Goal: Information Seeking & Learning: Compare options

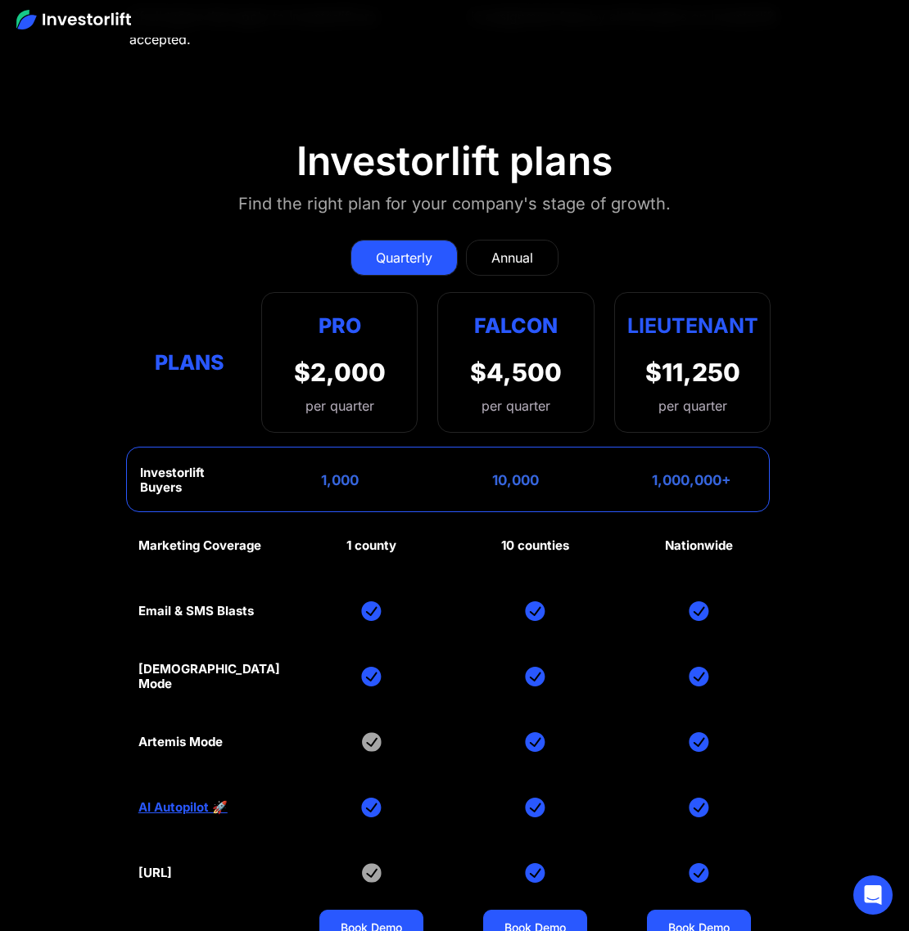
scroll to position [7834, 0]
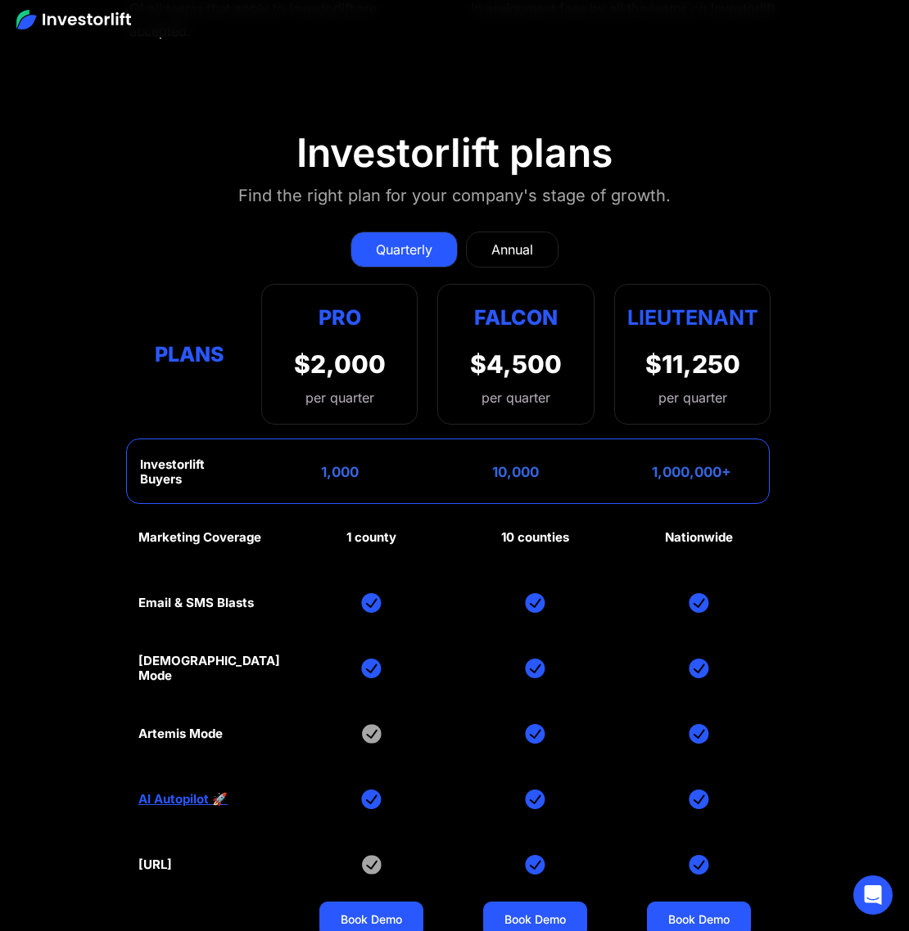
click at [497, 232] on link "Annual" at bounding box center [512, 250] width 92 height 36
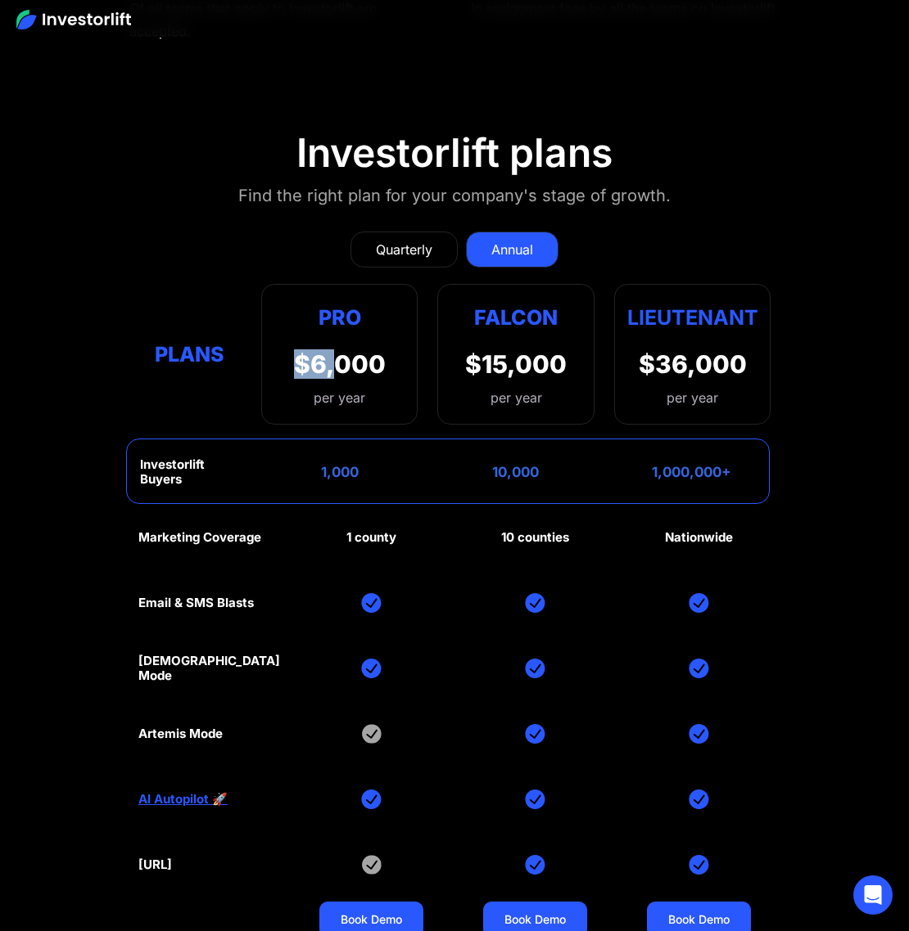
drag, startPoint x: 290, startPoint y: 243, endPoint x: 371, endPoint y: 242, distance: 81.0
click at [347, 284] on div "Pro $6,000 per year Pro Falcon Ltnt. Users 3 10 Unltd Buyer Limit 100k 500k Unl…" at bounding box center [339, 354] width 156 height 141
click at [374, 349] on div "$6,000" at bounding box center [340, 363] width 92 height 29
drag, startPoint x: 627, startPoint y: 201, endPoint x: 762, endPoint y: 202, distance: 135.1
click at [754, 305] on strong "Lieutenant" at bounding box center [692, 317] width 131 height 25
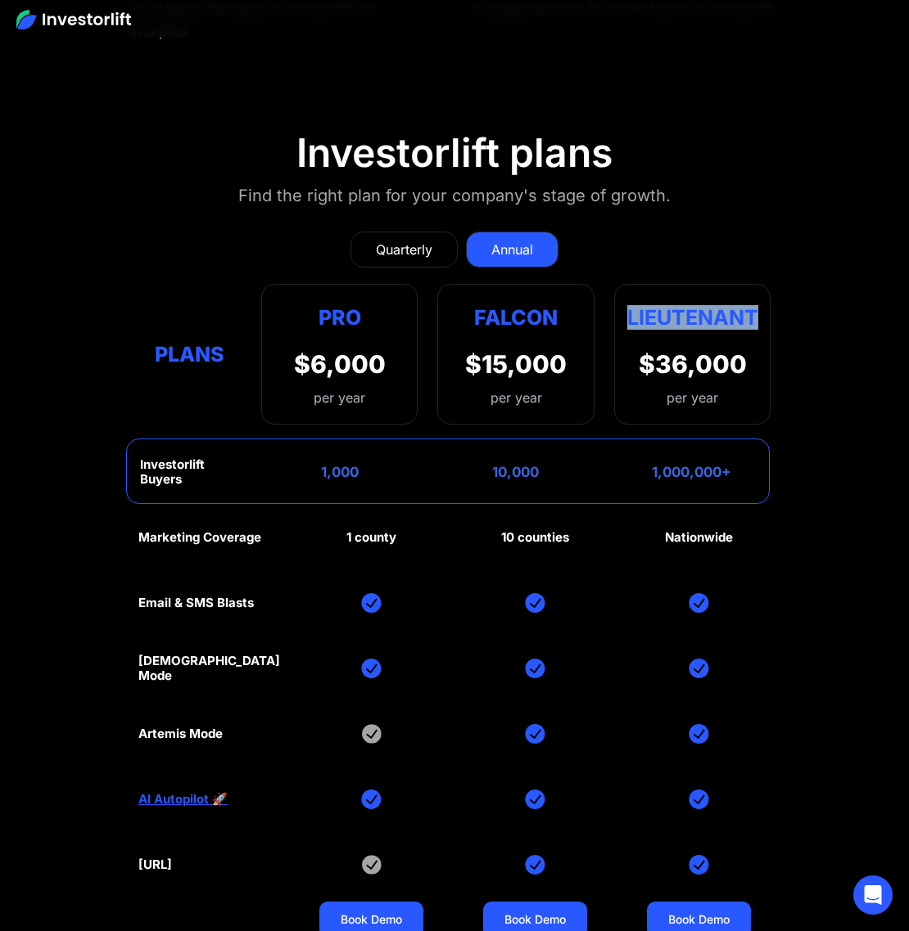
click at [762, 284] on div "Lieutenant $36,000 per year" at bounding box center [692, 354] width 156 height 141
drag, startPoint x: 195, startPoint y: 610, endPoint x: 449, endPoint y: 592, distance: 255.2
click at [196, 727] on div "Artemis Mode" at bounding box center [180, 734] width 84 height 15
drag, startPoint x: 503, startPoint y: 612, endPoint x: 557, endPoint y: 621, distance: 54.8
click at [549, 621] on div "Marketing Coverage 1 county 10 counties Nationwide Email & SMS Blasts God Mode …" at bounding box center [454, 734] width 633 height 458
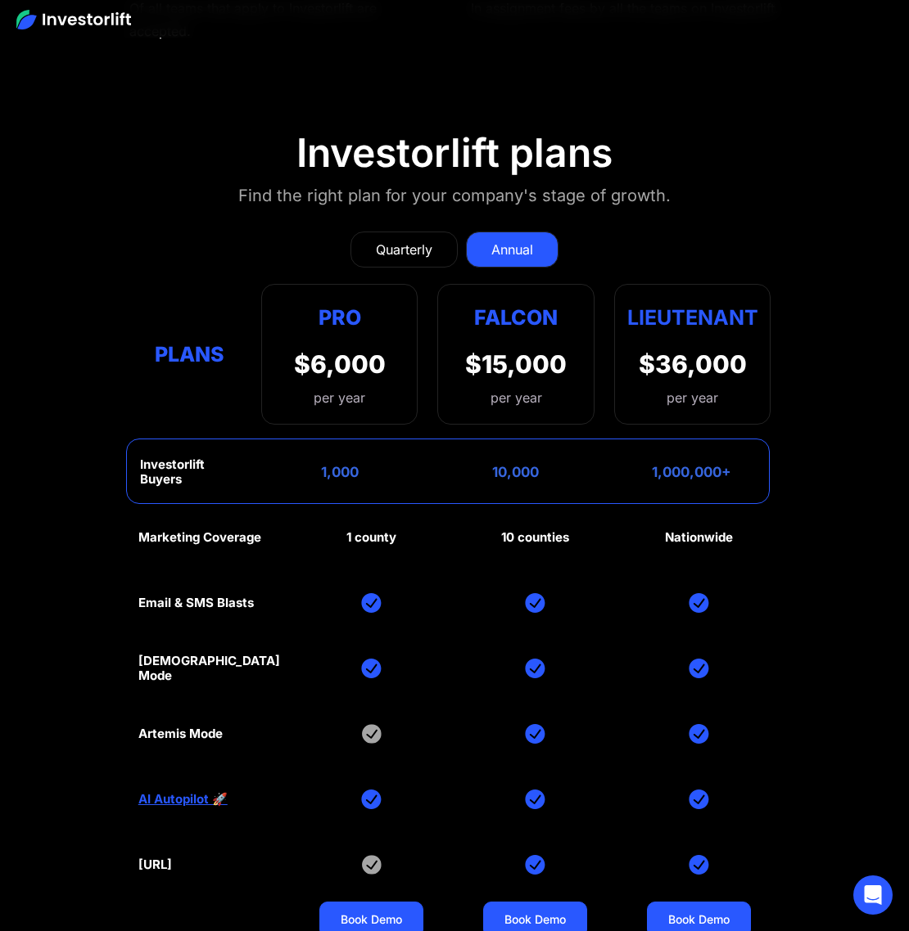
click at [558, 621] on div "Marketing Coverage 1 county 10 counties Nationwide Email & SMS Blasts God Mode …" at bounding box center [454, 734] width 633 height 458
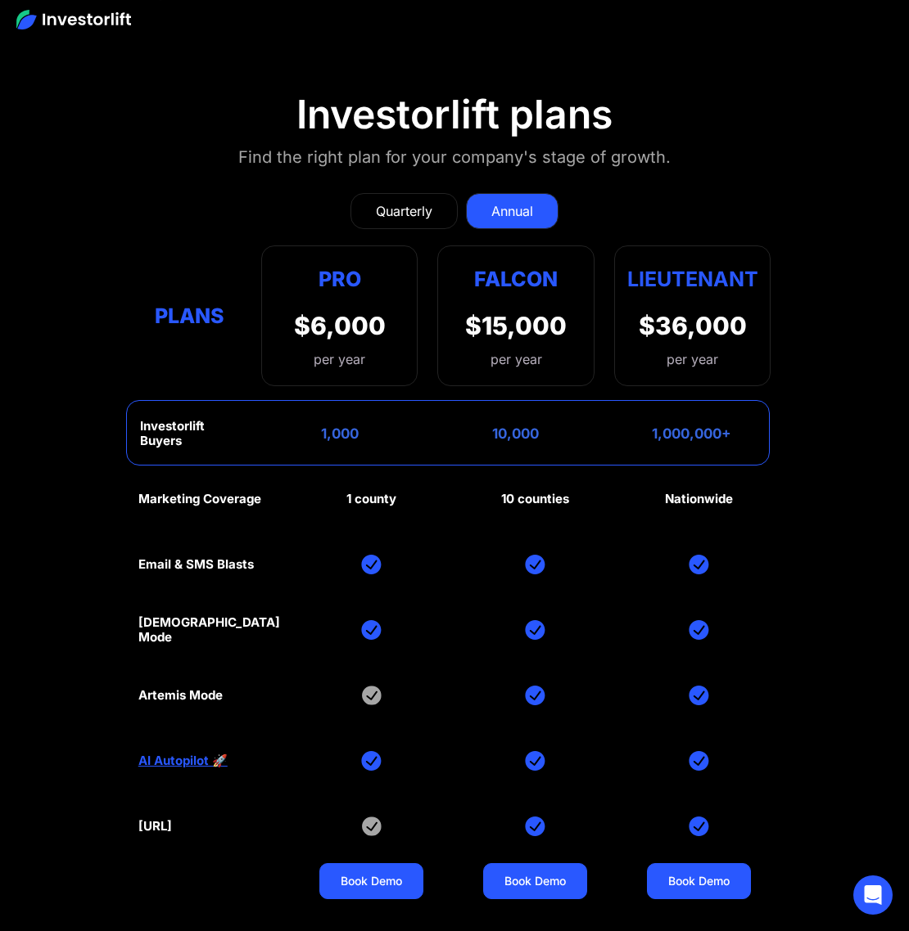
scroll to position [7877, 0]
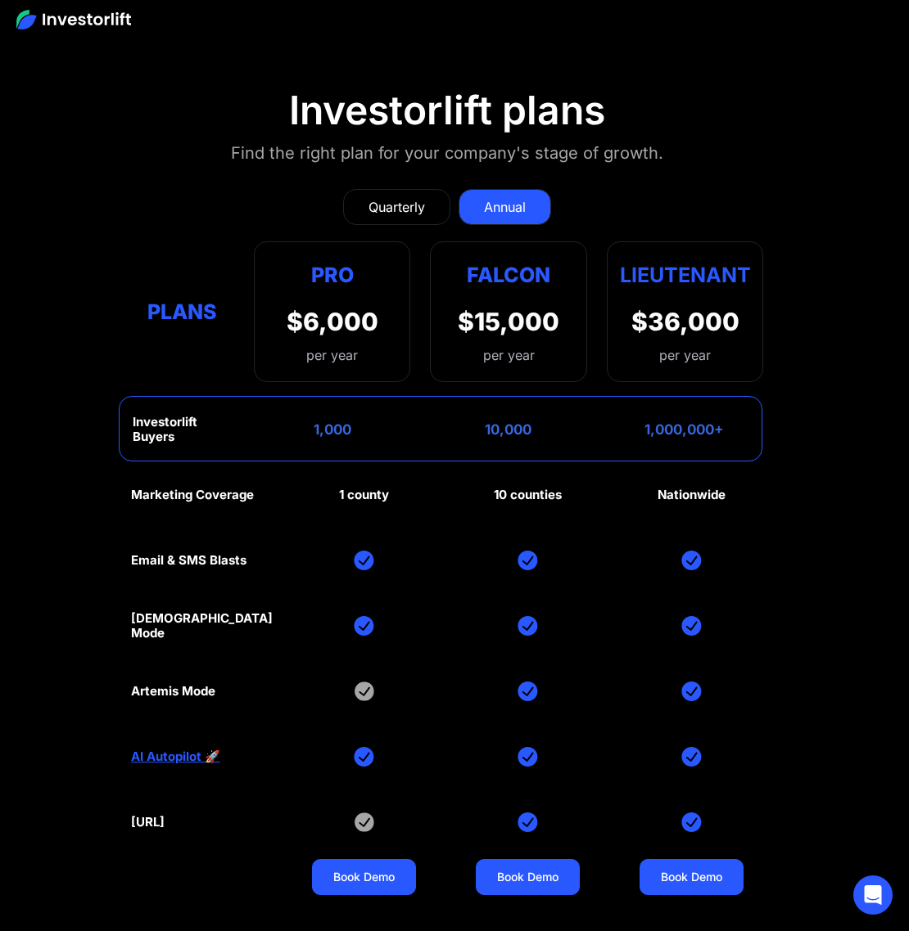
click at [380, 197] on div "Quarterly" at bounding box center [396, 207] width 56 height 20
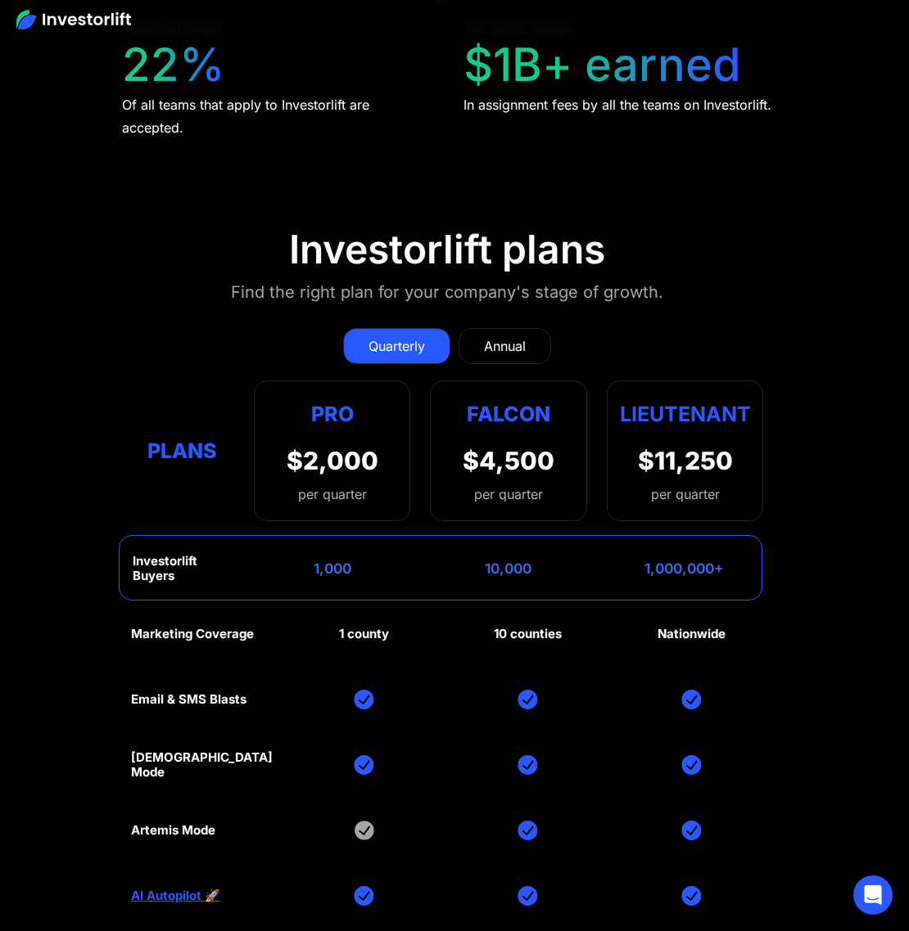
scroll to position [7715, 7]
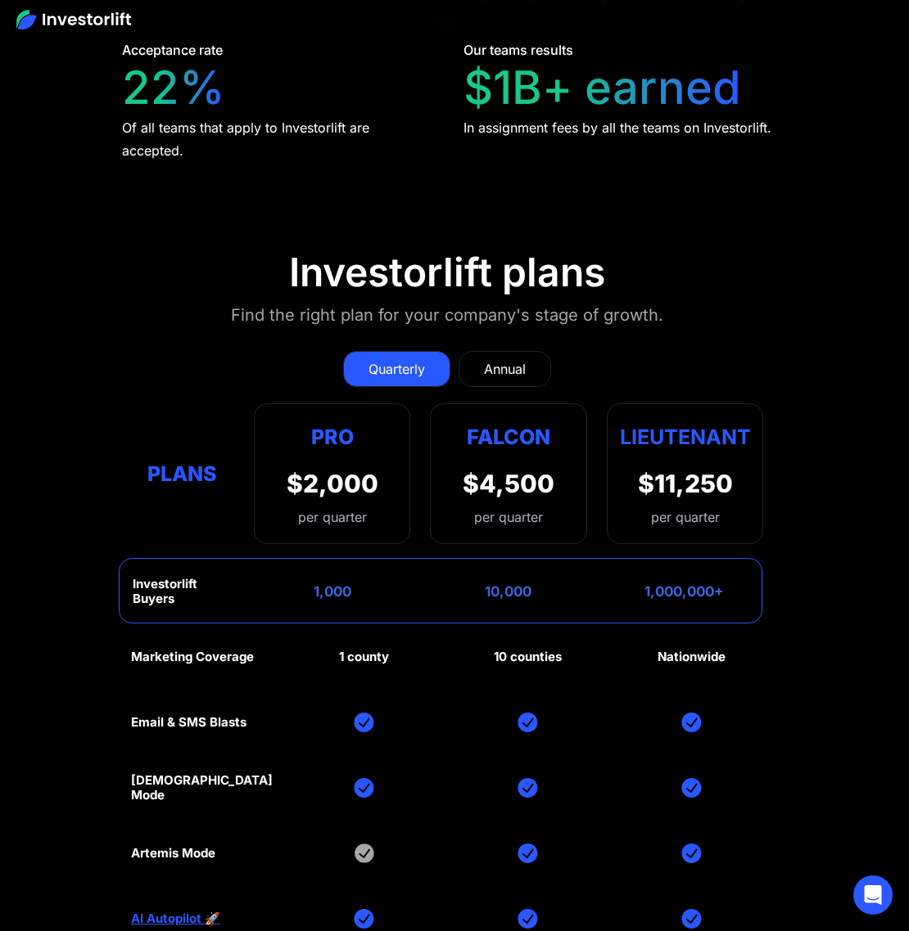
click at [507, 359] on div "Annual" at bounding box center [505, 369] width 42 height 20
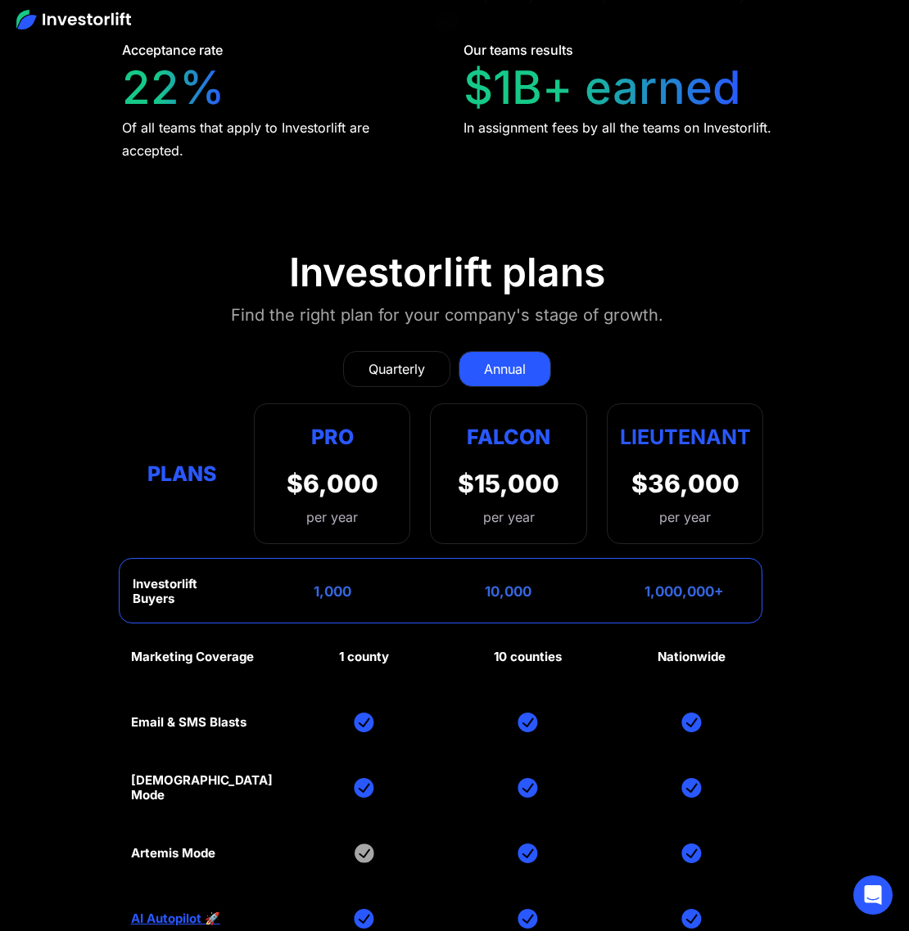
click at [416, 359] on div "Quarterly" at bounding box center [396, 369] width 56 height 20
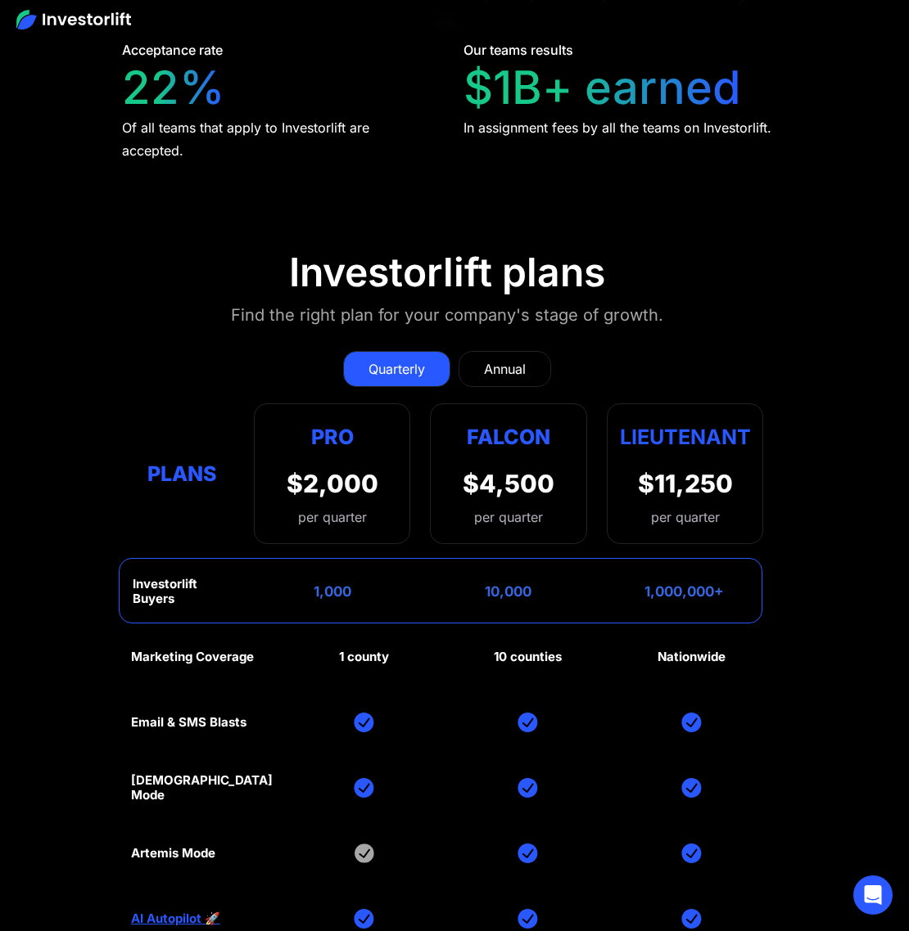
click at [516, 359] on div "Annual" at bounding box center [505, 369] width 42 height 20
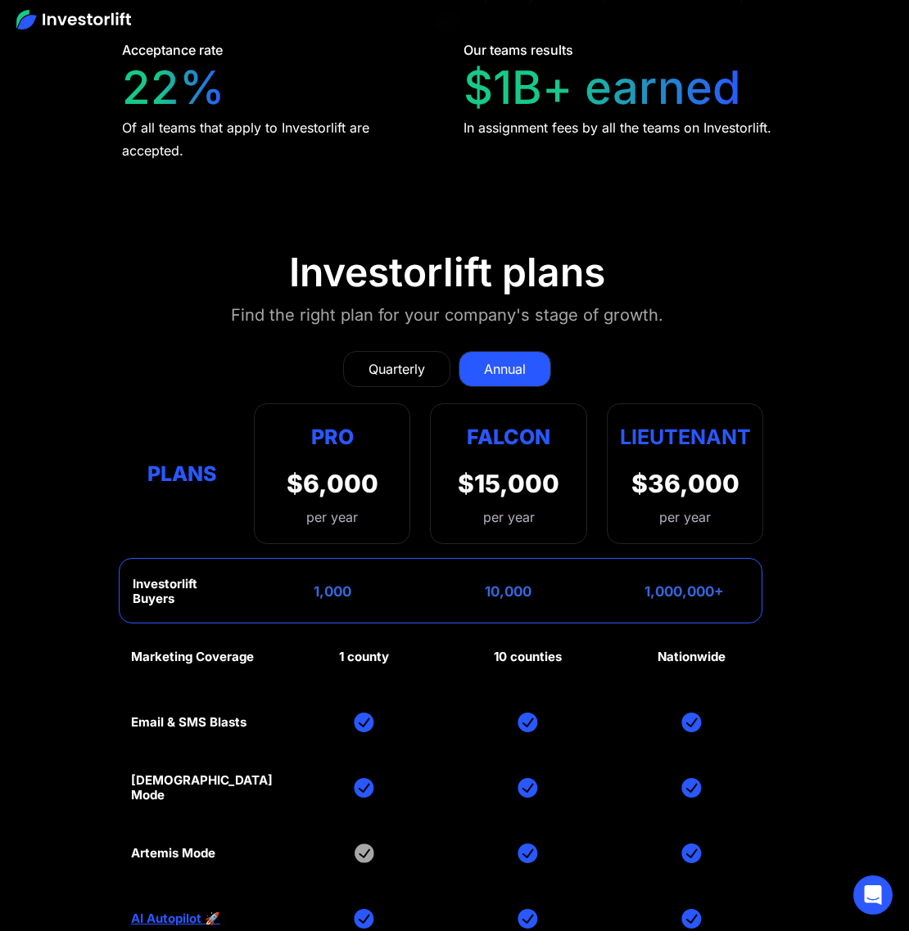
click at [389, 359] on div "Quarterly" at bounding box center [396, 369] width 56 height 20
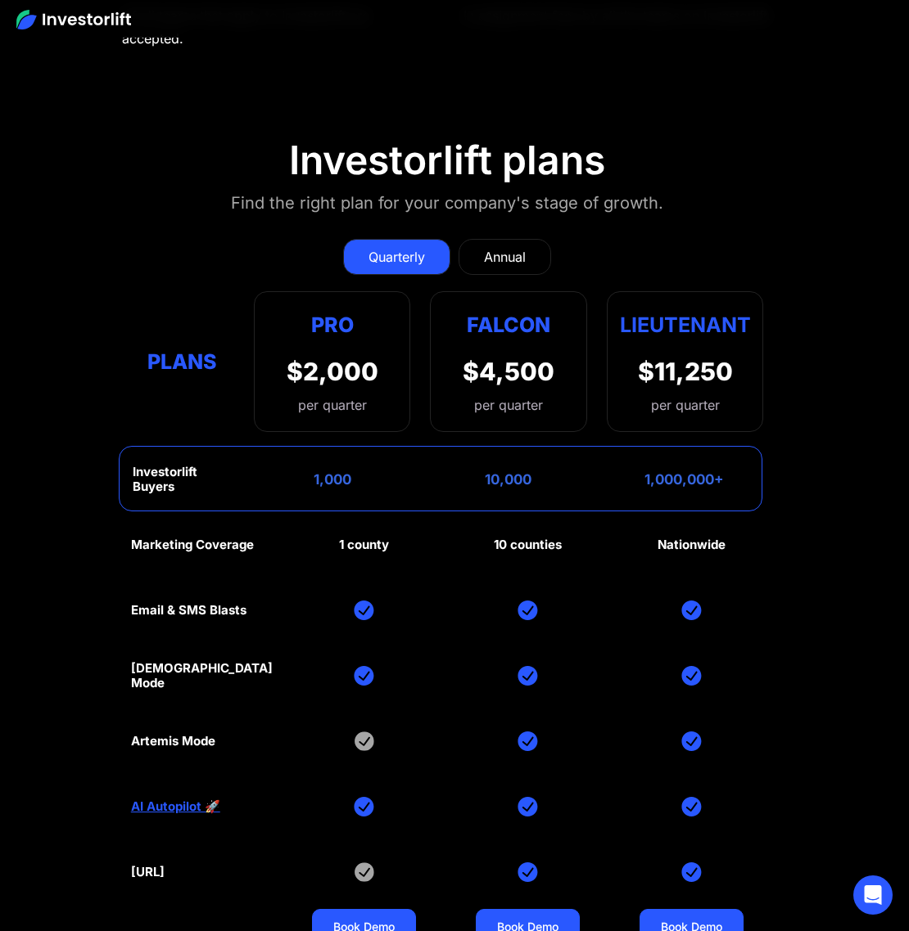
scroll to position [7796, 7]
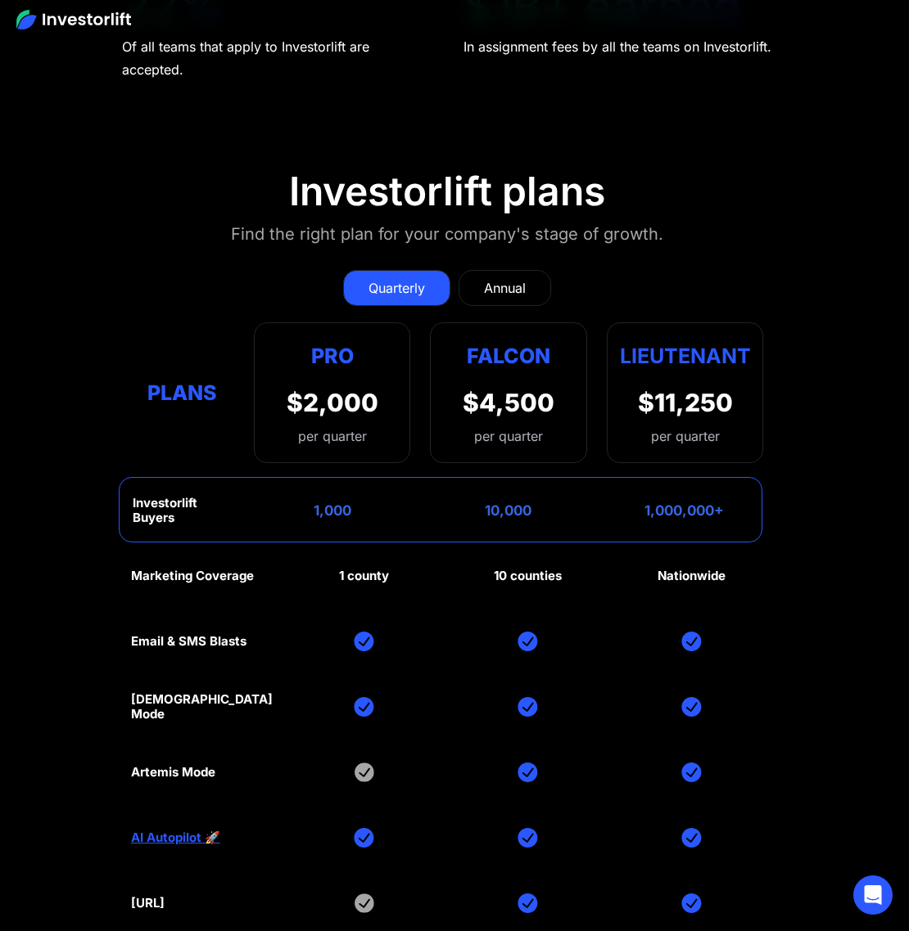
click at [494, 278] on div "Annual" at bounding box center [505, 288] width 42 height 20
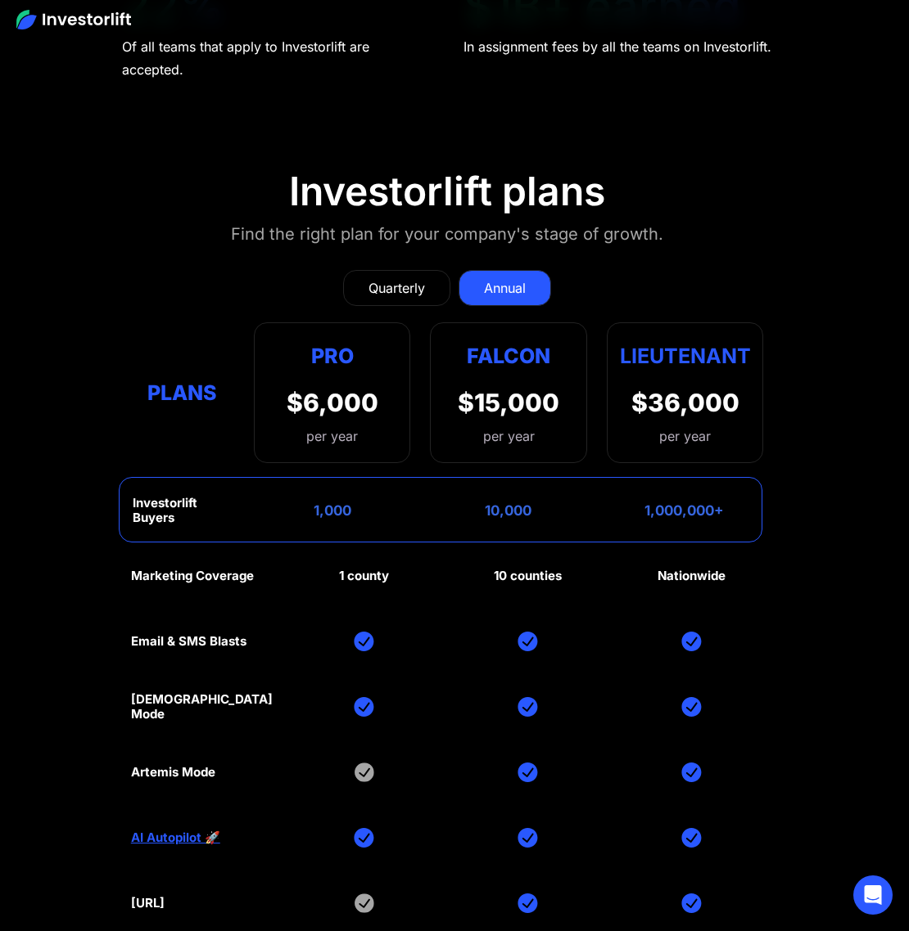
click at [432, 270] on link "Quarterly" at bounding box center [396, 288] width 107 height 36
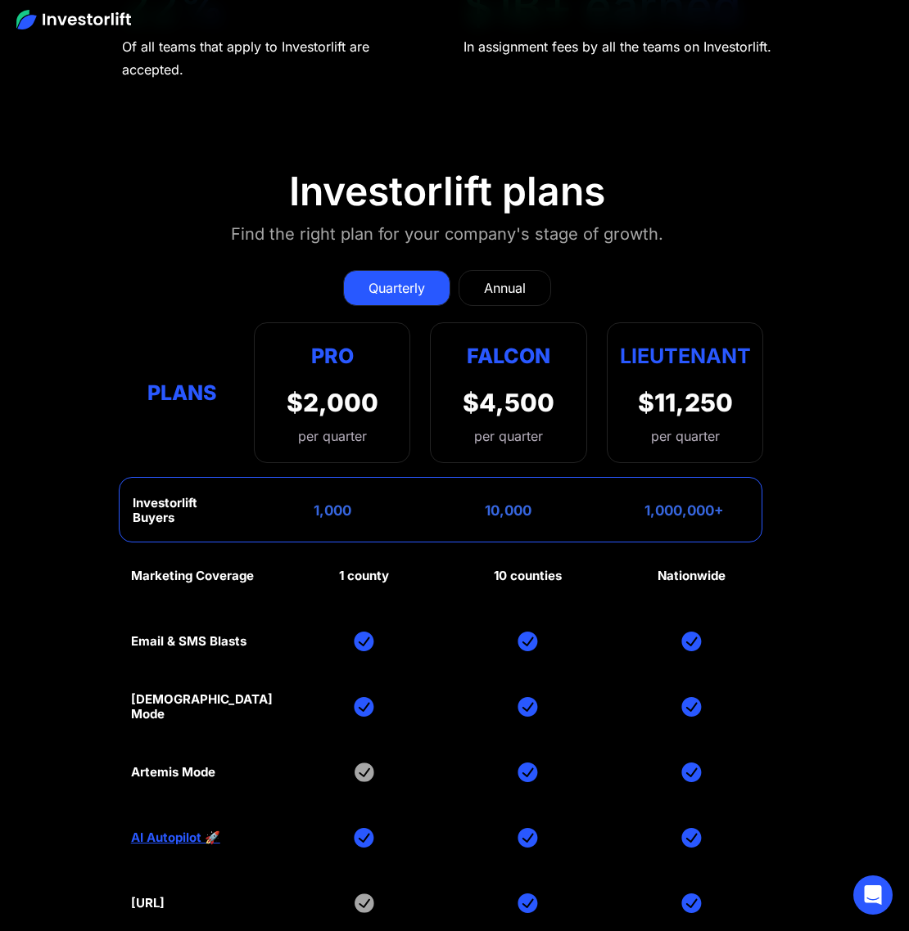
click at [525, 278] on div "Annual" at bounding box center [505, 288] width 42 height 20
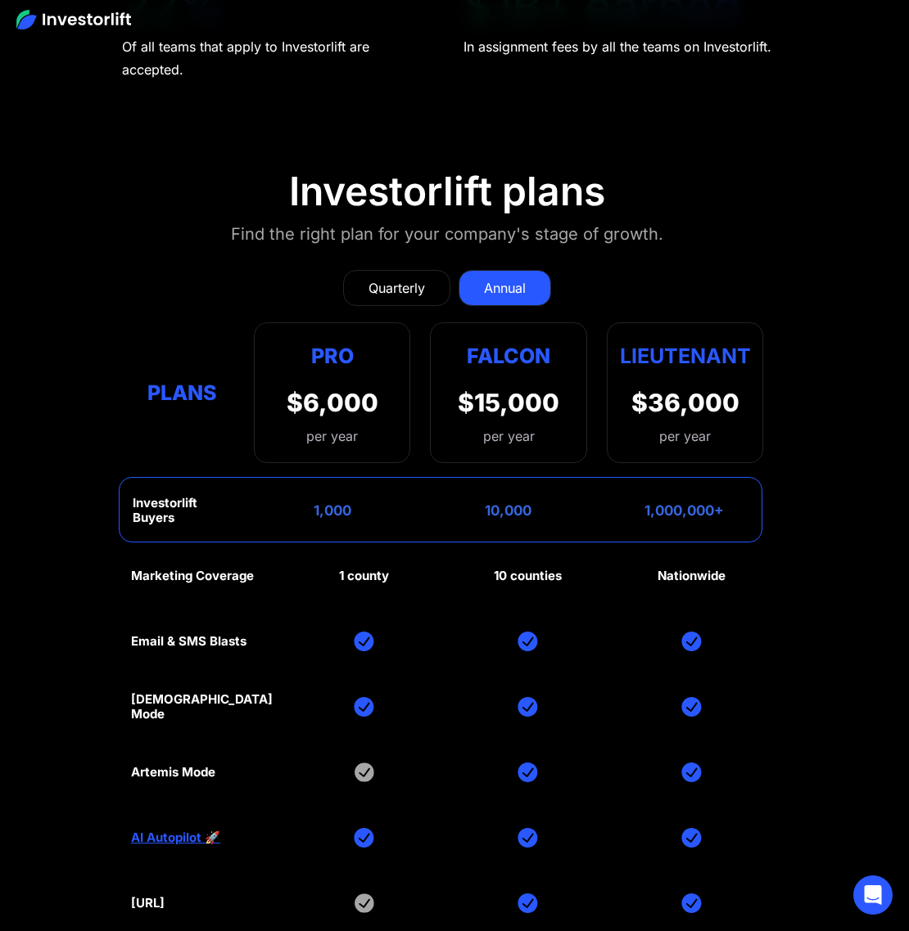
click at [419, 278] on div "Quarterly" at bounding box center [396, 288] width 56 height 20
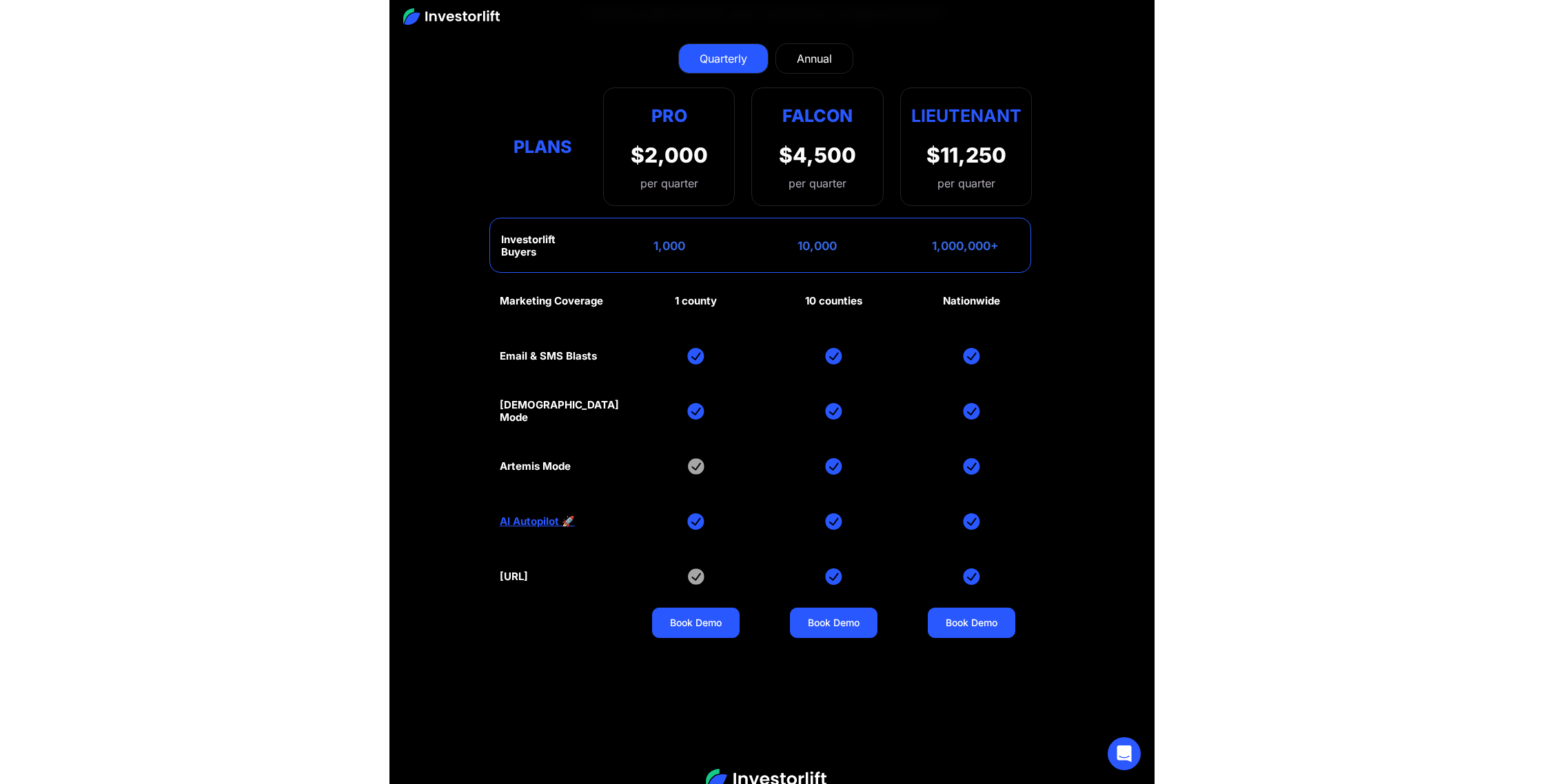
scroll to position [6973, 0]
